Goal: Task Accomplishment & Management: Complete application form

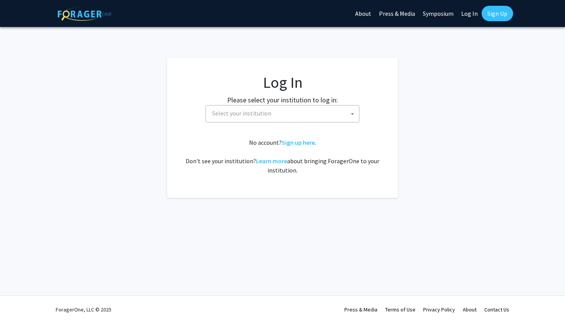
select select
click at [279, 114] on span "Select your institution" at bounding box center [284, 113] width 150 height 16
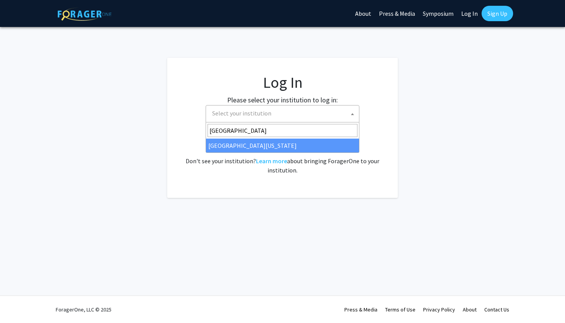
type input "[GEOGRAPHIC_DATA]"
select select "13"
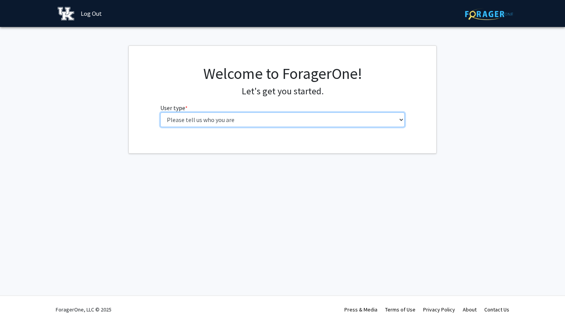
select select "1: undergrad"
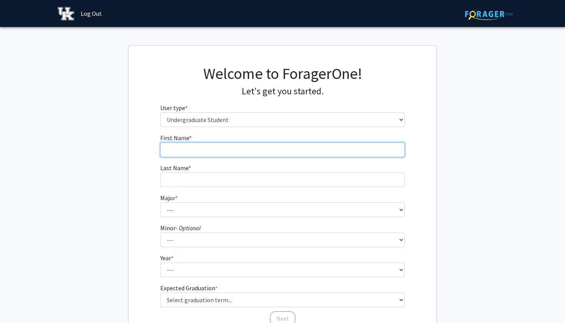
click at [225, 146] on input "First Name * required" at bounding box center [282, 149] width 245 height 15
type input "Katie"
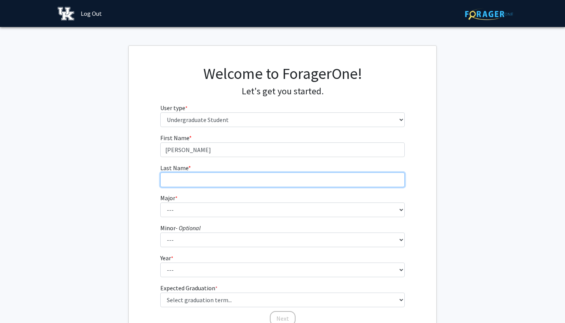
click at [218, 185] on input "Last Name * required" at bounding box center [282, 179] width 245 height 15
type input "Stout"
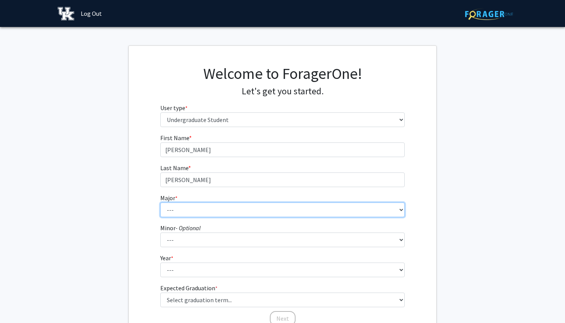
select select "7: 844"
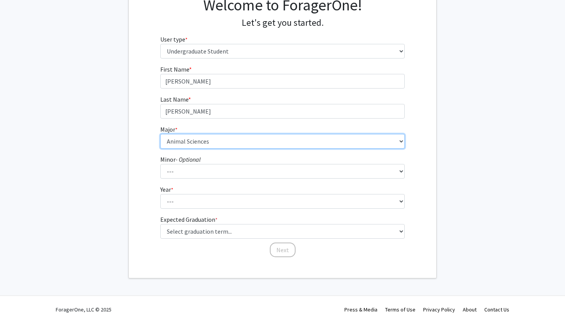
scroll to position [68, 0]
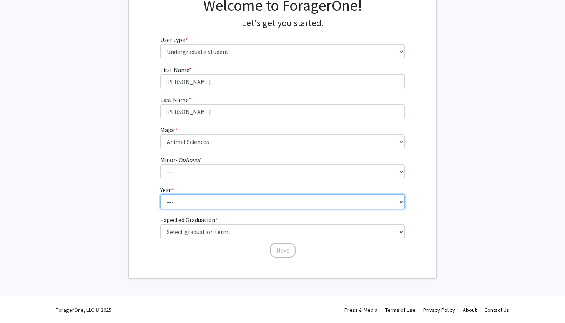
select select "2: sophomore"
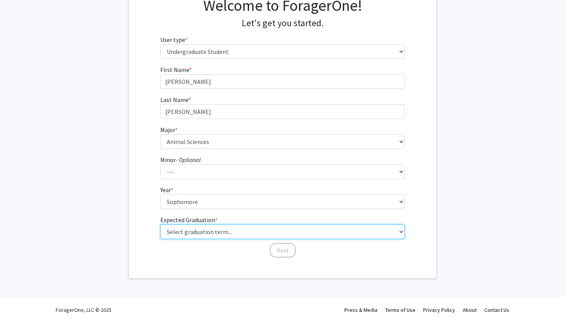
click at [215, 230] on select "Select graduation term... Spring 2025 Summer 2025 Fall 2025 Winter 2025 Spring …" at bounding box center [282, 231] width 245 height 15
select select "13: spring_2028"
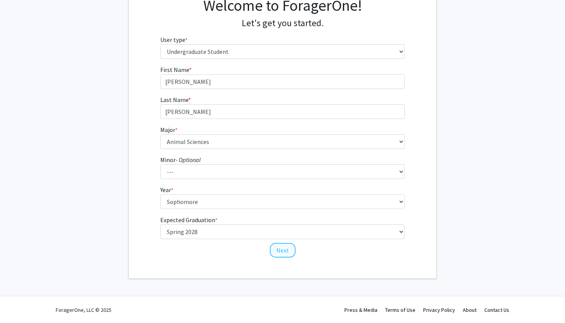
click at [287, 248] on button "Next" at bounding box center [283, 250] width 26 height 15
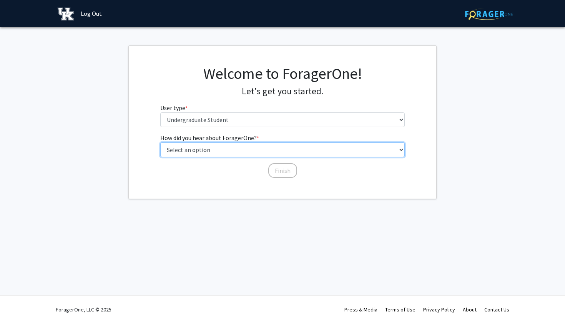
select select "2: faculty_recommendation"
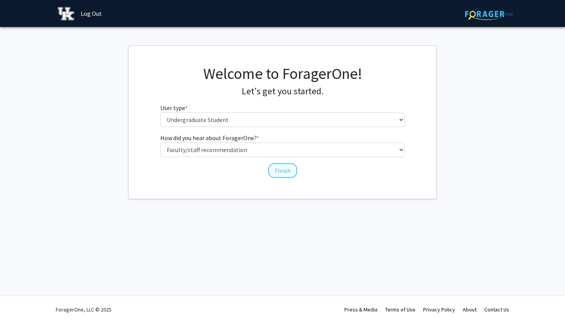
click at [271, 169] on button "Finish" at bounding box center [282, 170] width 29 height 15
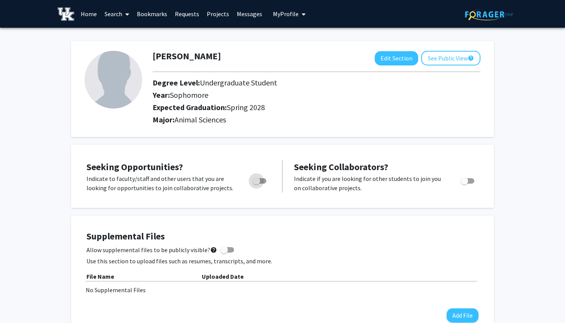
click at [254, 183] on span "Toggle" at bounding box center [257, 181] width 8 height 8
click at [256, 183] on input "Are you actively seeking opportunities?" at bounding box center [256, 183] width 0 height 0
checkbox input "true"
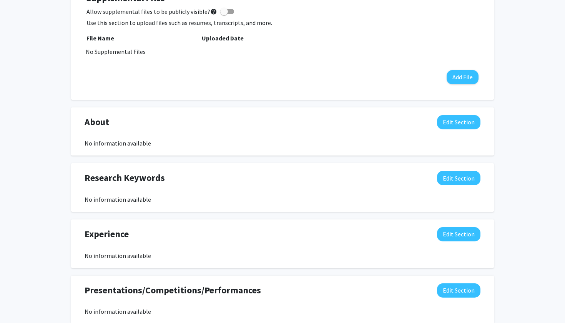
scroll to position [239, 0]
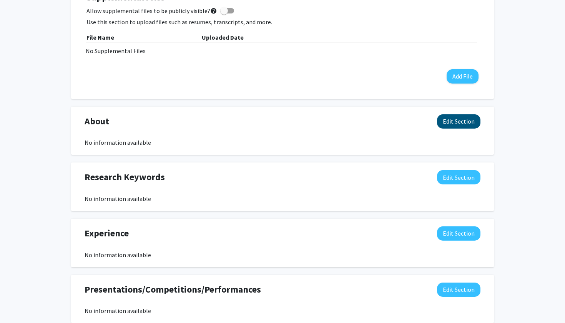
click at [446, 123] on button "Edit Section" at bounding box center [458, 121] width 43 height 14
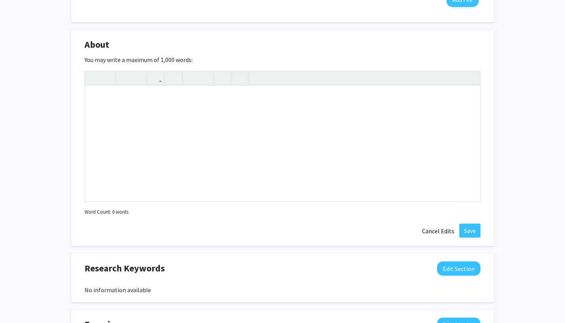
scroll to position [356, 0]
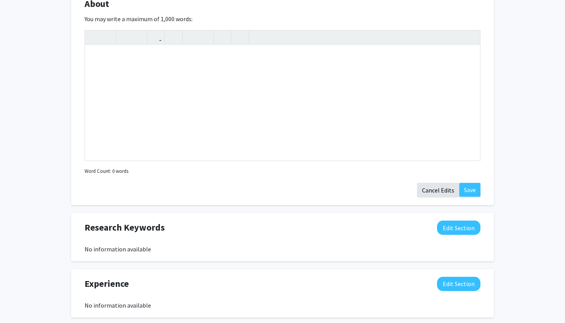
click at [432, 191] on button "Cancel Edits" at bounding box center [438, 190] width 42 height 15
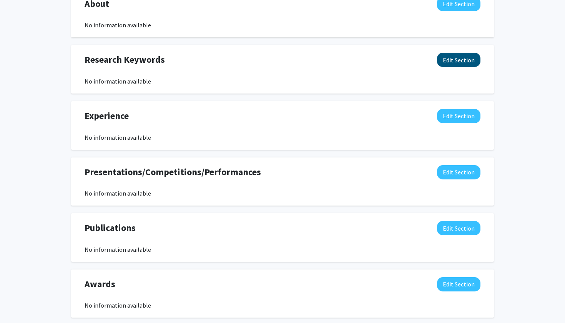
click at [452, 66] on button "Edit Section" at bounding box center [458, 60] width 43 height 14
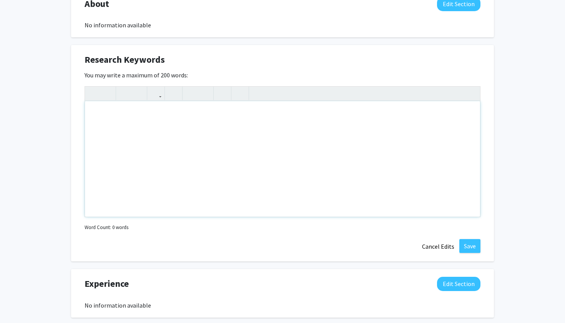
click at [381, 123] on div "Note to users with screen readers: Please deactivate our accessibility plugin f…" at bounding box center [282, 158] width 395 height 115
click at [110, 116] on div "Equine veterinary science immunology reproduction virology" at bounding box center [282, 158] width 395 height 115
click at [140, 115] on div "Equine, veterinary science immunology reproduction virology" at bounding box center [282, 158] width 395 height 115
click at [160, 115] on div "Equine, veterinary science immunology reproduction virology" at bounding box center [282, 158] width 395 height 115
click at [195, 116] on div "Equine, veterinary science, immunology reproduction virology" at bounding box center [282, 158] width 395 height 115
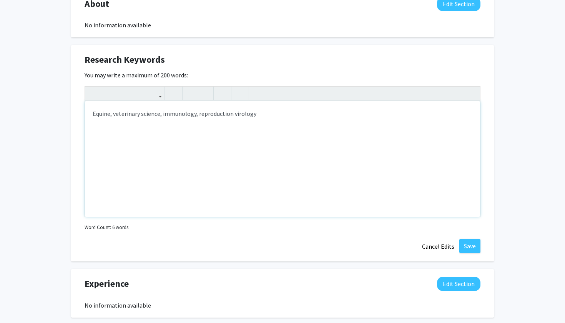
click at [231, 116] on div "Equine, veterinary science, immunology, reproduction virology" at bounding box center [282, 158] width 395 height 115
type textarea "Equine, veterinary science, immunology, reproduction, virology&nbsp;"
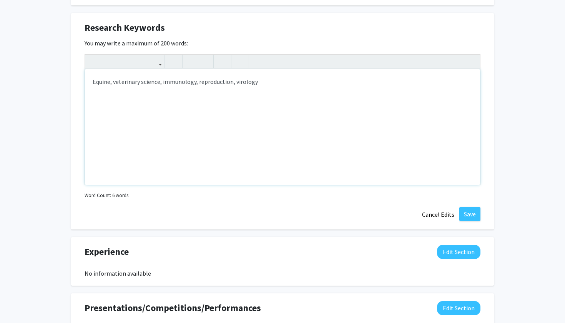
scroll to position [395, 0]
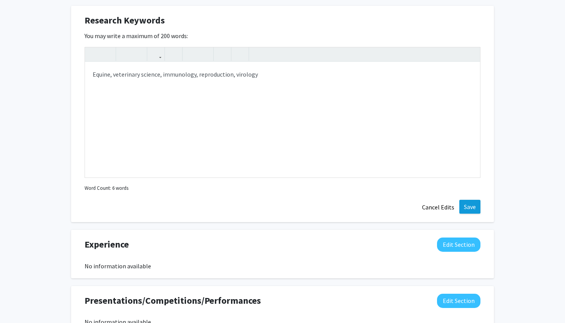
click at [473, 206] on button "Save" at bounding box center [469, 207] width 21 height 14
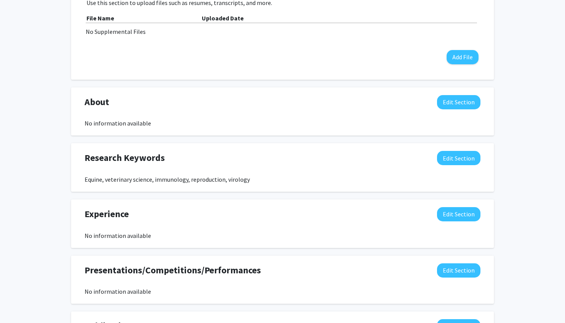
scroll to position [258, 0]
click at [446, 216] on button "Edit Section" at bounding box center [458, 214] width 43 height 14
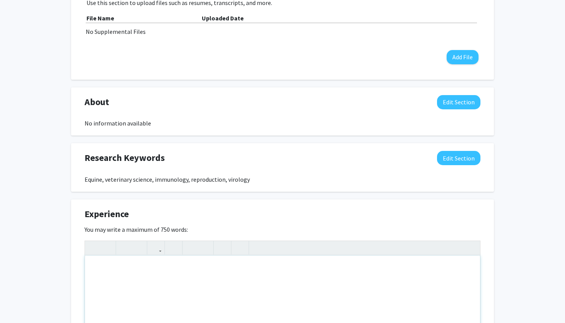
click at [294, 264] on div "Note to users with screen readers: Please deactivate our accessibility plugin f…" at bounding box center [282, 312] width 395 height 115
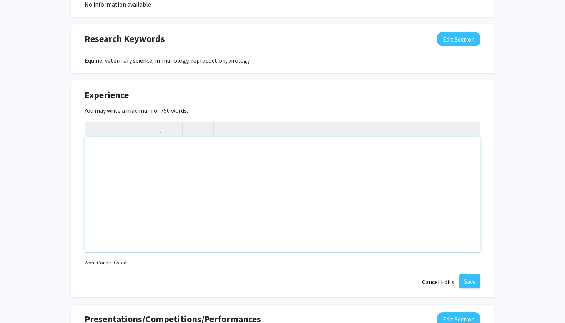
scroll to position [379, 0]
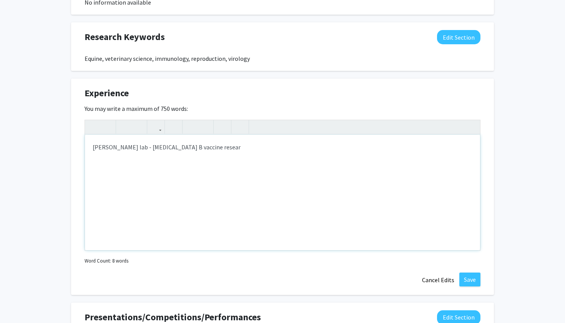
type textarea "Dr. Adam's lab - rotavirus B vaccine research"
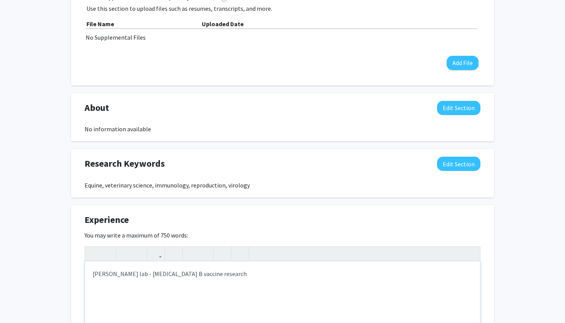
scroll to position [472, 0]
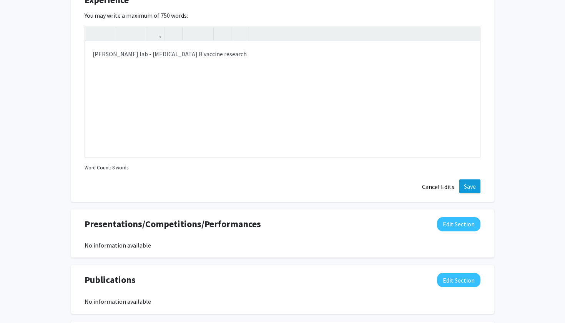
click at [461, 183] on button "Save" at bounding box center [469, 186] width 21 height 14
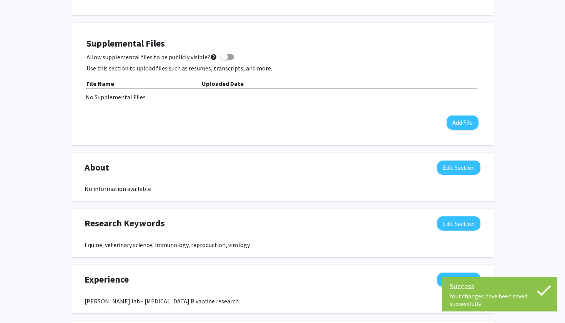
scroll to position [192, 0]
click at [458, 165] on button "Edit Section" at bounding box center [458, 168] width 43 height 14
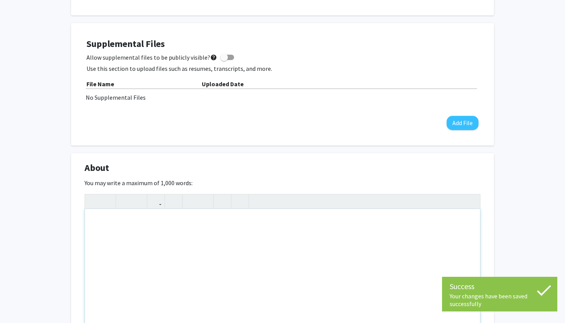
click at [328, 241] on div "Note to users with screen readers: Please deactivate our accessibility plugin f…" at bounding box center [282, 266] width 395 height 115
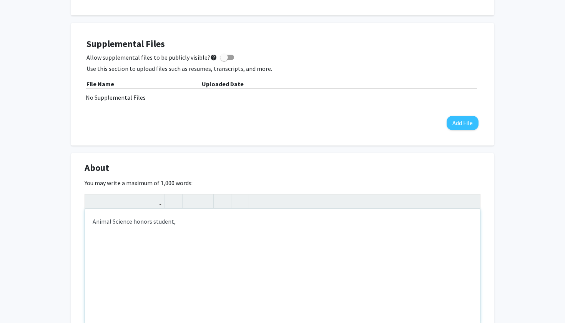
click at [131, 225] on div "Animal Science honors student," at bounding box center [282, 266] width 395 height 115
click at [137, 225] on div "Animal Science, honors student," at bounding box center [282, 266] width 395 height 115
click at [183, 221] on div "Animal Science, Honors student," at bounding box center [282, 266] width 395 height 115
type textarea "Animal Science, Honors student at UK"
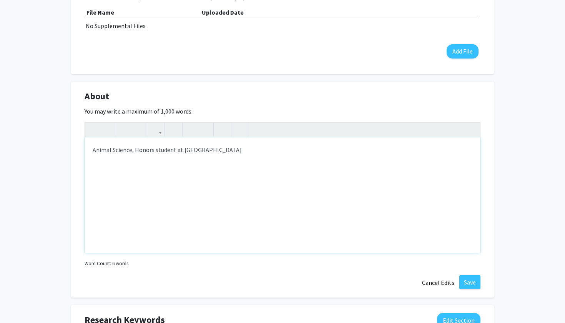
scroll to position [264, 0]
click at [468, 286] on button "Save" at bounding box center [469, 281] width 21 height 14
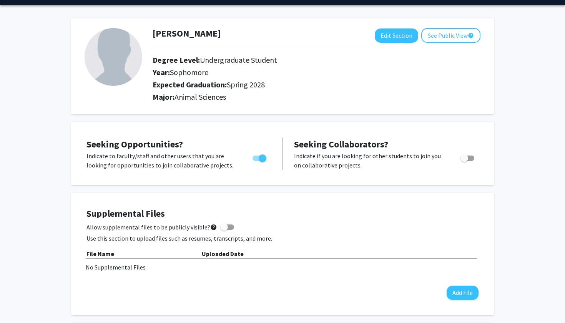
scroll to position [19, 0]
